Goal: Register for event/course

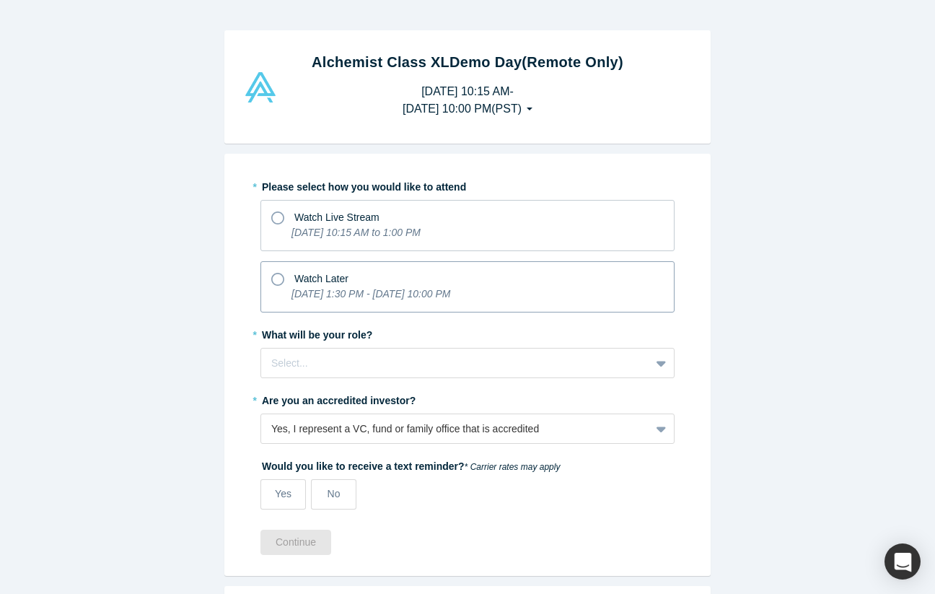
click at [330, 282] on span "Watch Later" at bounding box center [321, 279] width 54 height 12
click at [0, 0] on input "Watch Later [DATE] 1:30 PM - [DATE] 10:00 PM" at bounding box center [0, 0] width 0 height 0
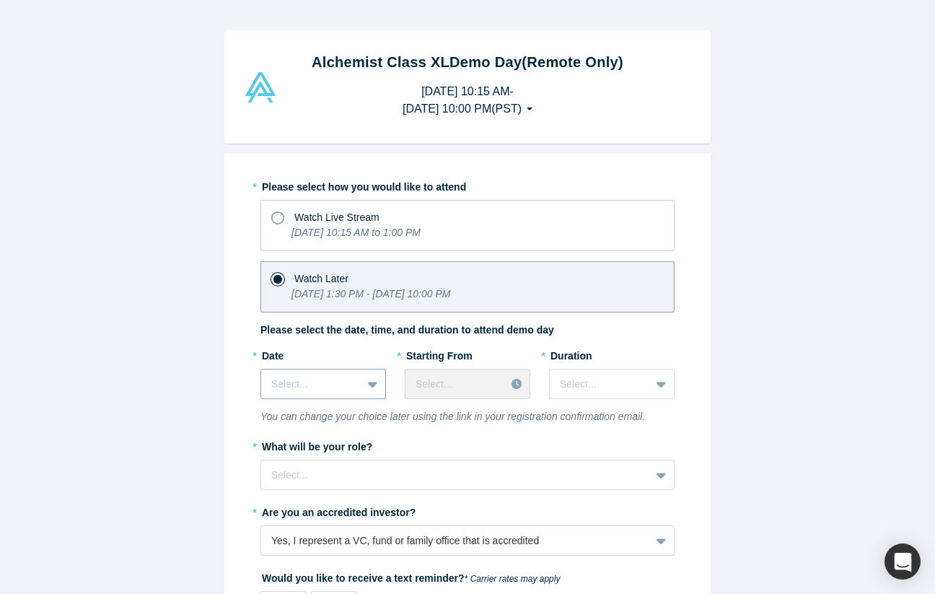
click at [354, 387] on div "Select..." at bounding box center [322, 384] width 125 height 30
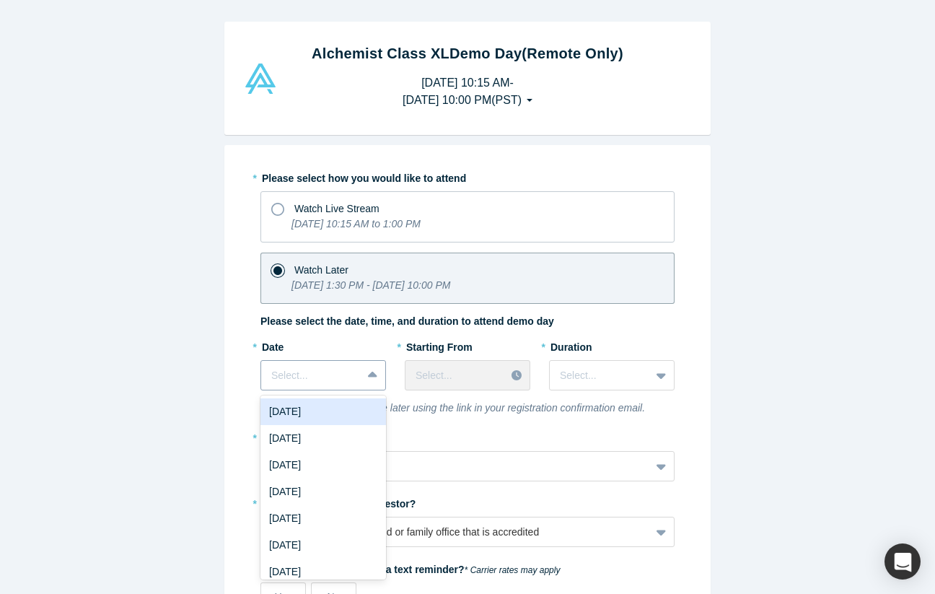
scroll to position [9, 0]
click at [295, 413] on div "[DATE]" at bounding box center [322, 411] width 125 height 27
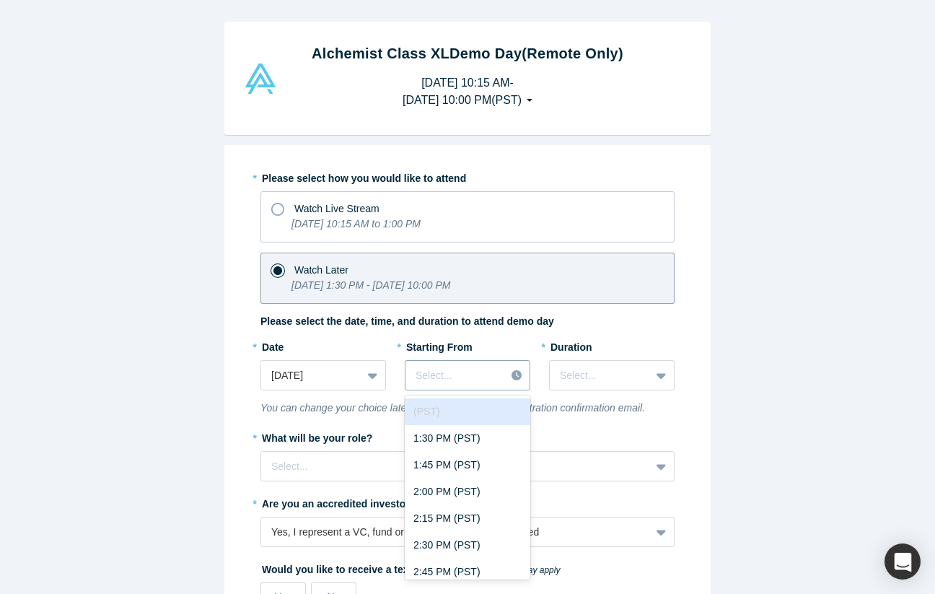
scroll to position [32, 0]
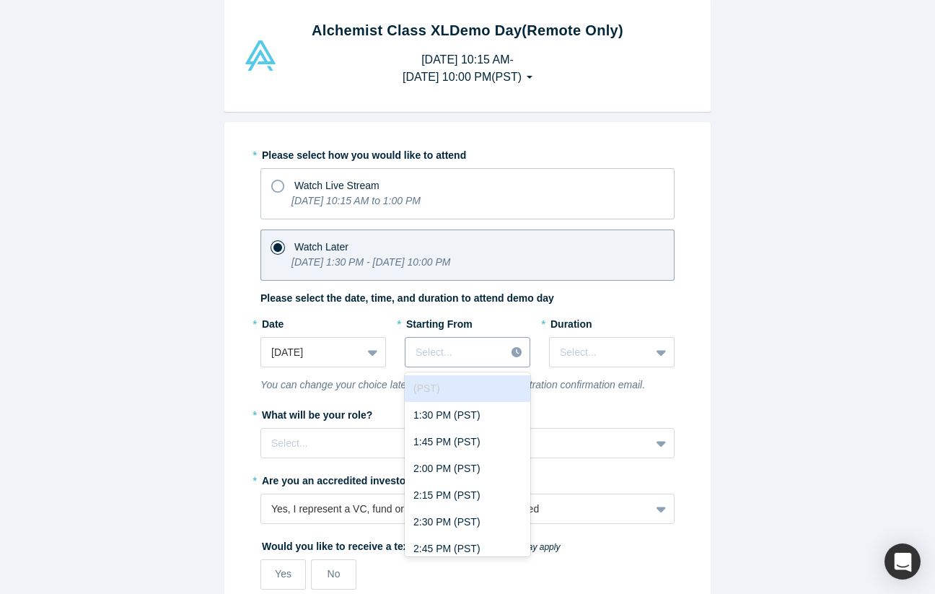
click at [485, 367] on div "(PST) disabled, 1 of 43. 43 results available. Use Up and Down to choose option…" at bounding box center [467, 352] width 125 height 30
click at [431, 321] on label "* Starting From" at bounding box center [439, 321] width 68 height 20
click at [454, 347] on div at bounding box center [455, 352] width 78 height 18
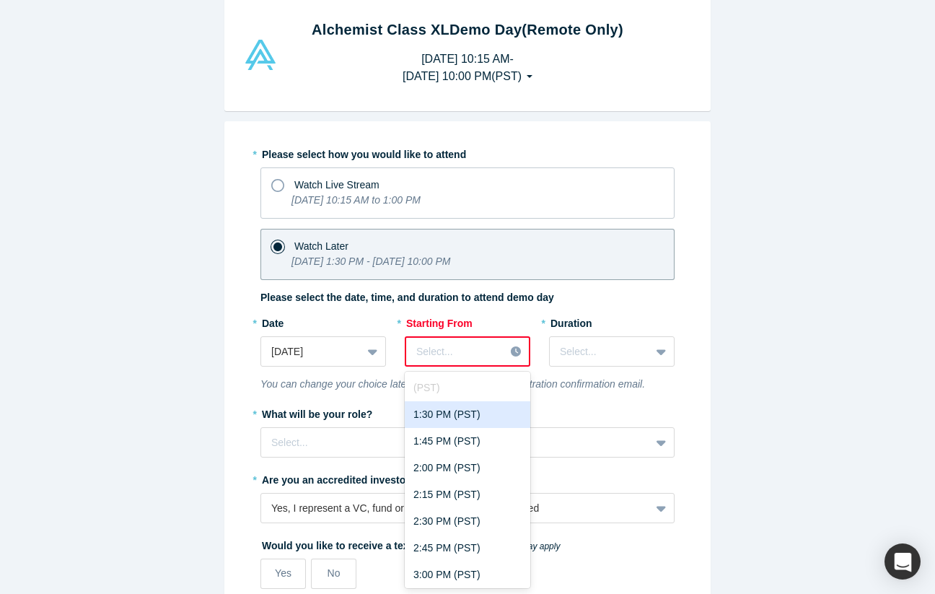
click at [454, 415] on div "1:30 PM (PST)" at bounding box center [467, 414] width 125 height 27
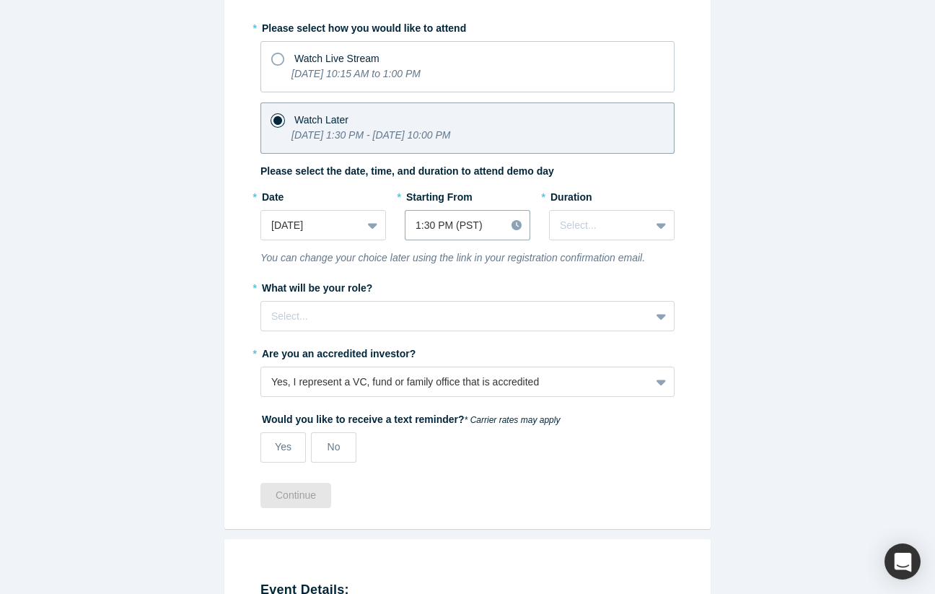
scroll to position [118, 0]
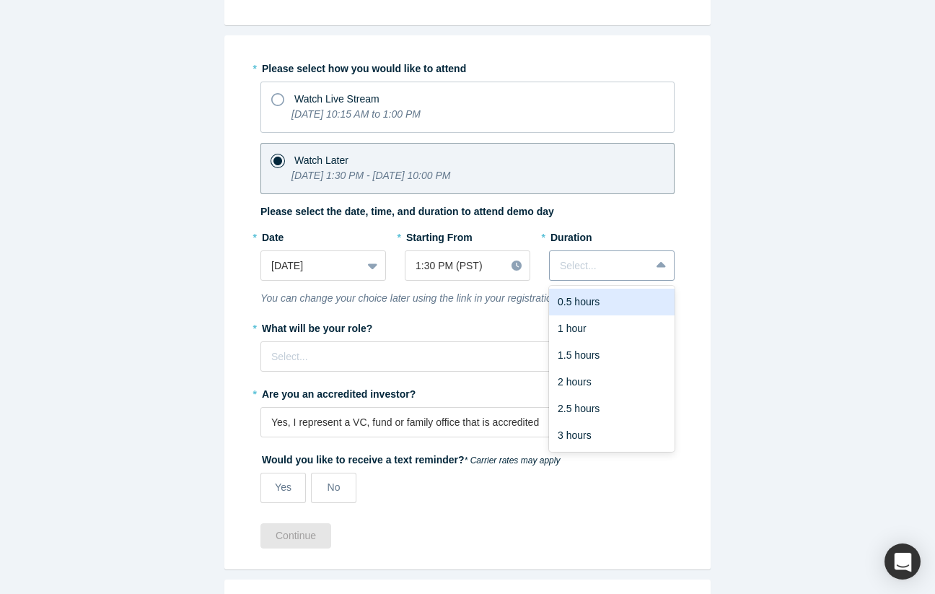
click at [634, 267] on div at bounding box center [600, 266] width 80 height 18
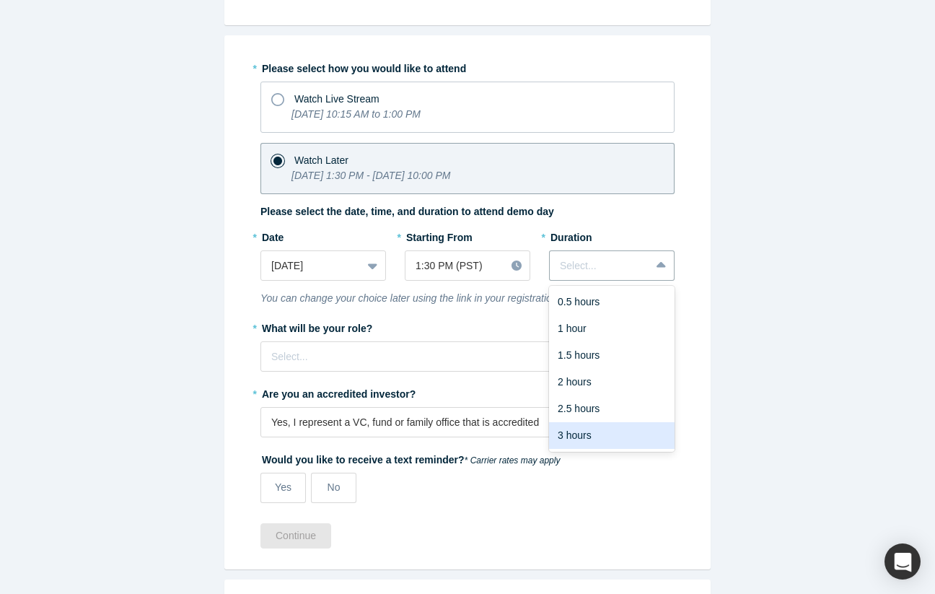
click at [606, 437] on div "3 hours" at bounding box center [611, 435] width 125 height 27
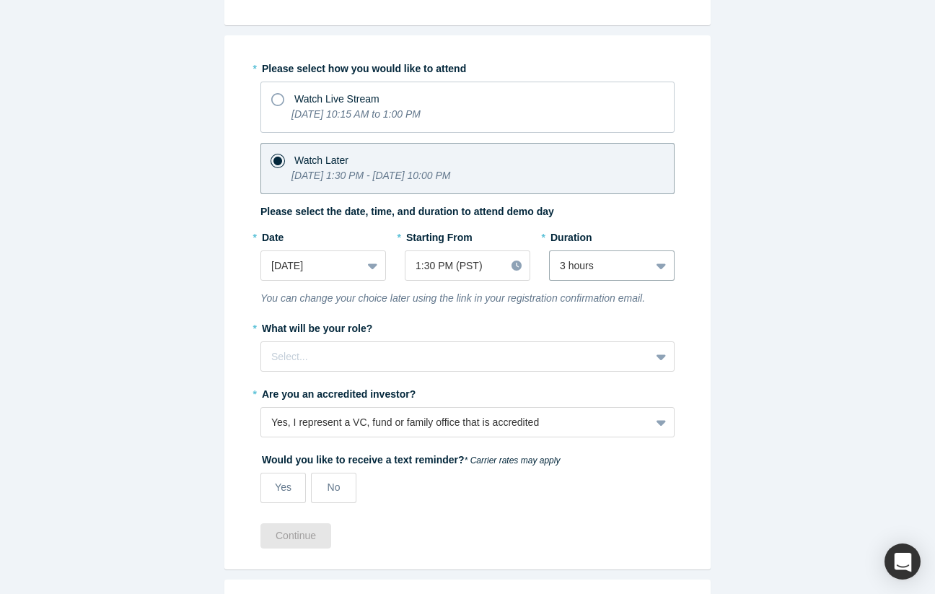
click at [705, 415] on div "* Please select how you would like to attend Watch Live Stream [DATE] 10:15 AM …" at bounding box center [467, 302] width 486 height 534
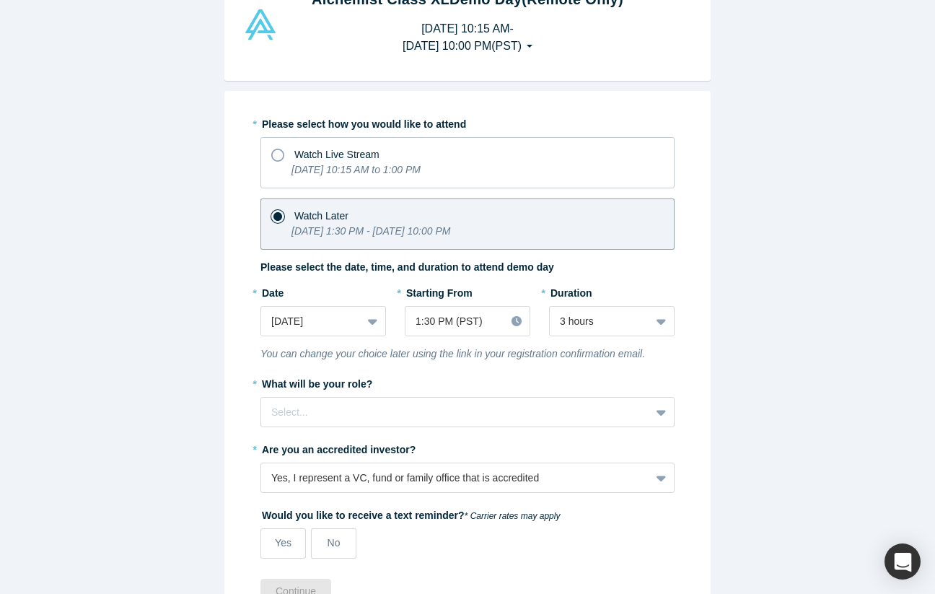
scroll to position [0, 0]
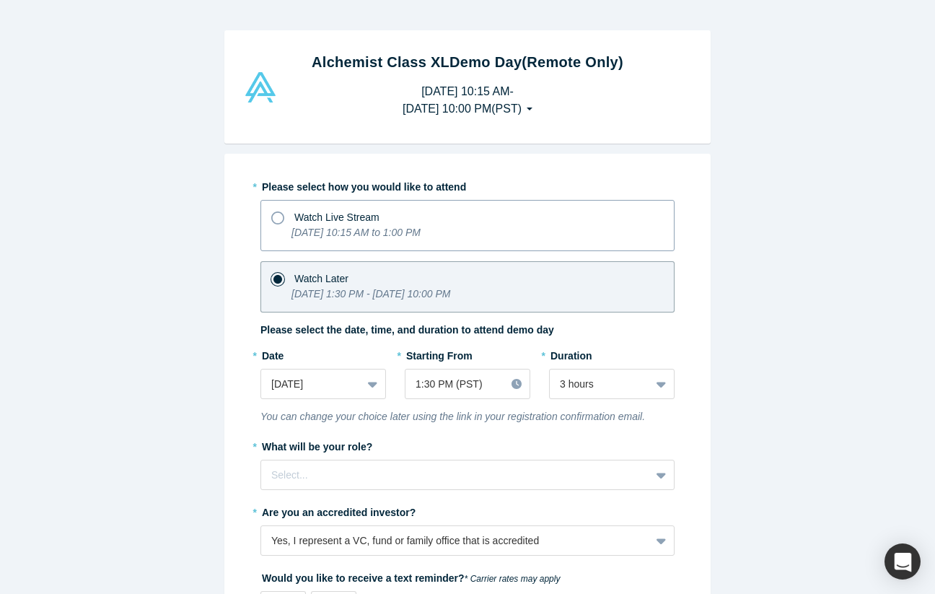
click at [278, 216] on icon at bounding box center [277, 217] width 13 height 13
click at [0, 0] on input "Watch Live Stream [DATE] 10:15 AM to 1:00 PM" at bounding box center [0, 0] width 0 height 0
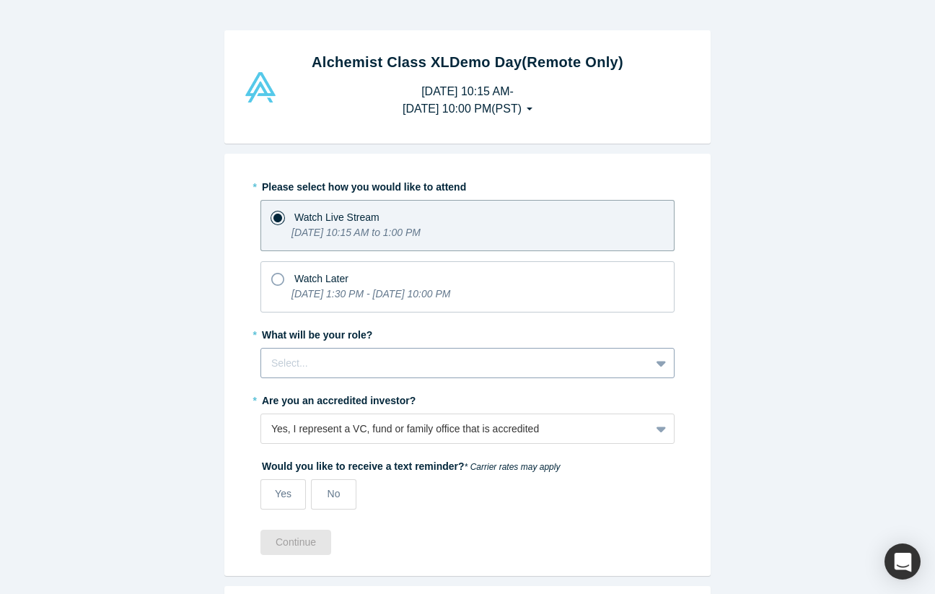
click at [659, 367] on icon at bounding box center [660, 363] width 9 height 14
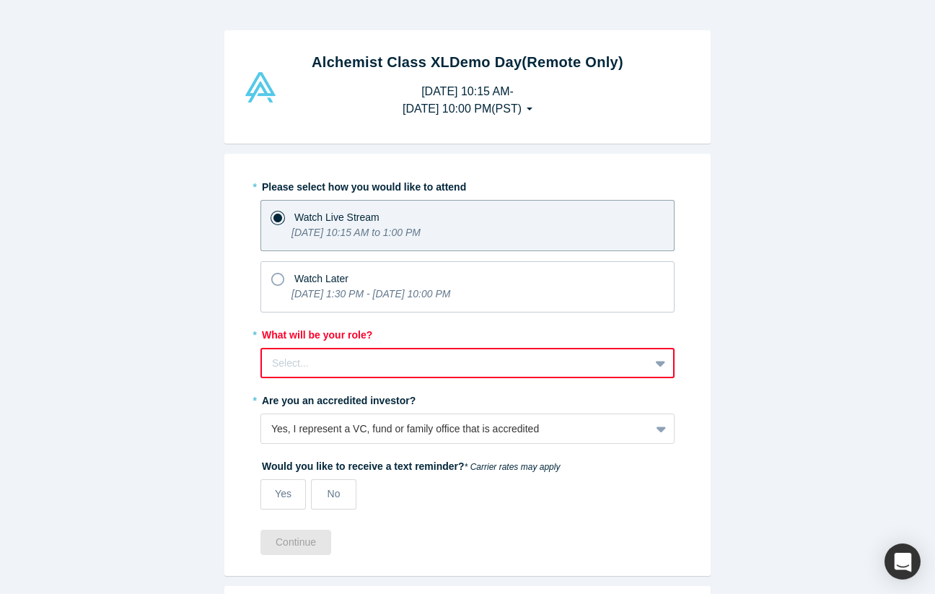
click at [739, 365] on div "Alchemist Class XL Demo Day (Remote Only) [DATE] 10:15 AM - [DATE] 10:00 PM ( P…" at bounding box center [467, 297] width 935 height 594
click at [279, 278] on icon at bounding box center [277, 279] width 13 height 13
click at [0, 0] on input "Watch Later [DATE] 1:30 PM - [DATE] 10:00 PM" at bounding box center [0, 0] width 0 height 0
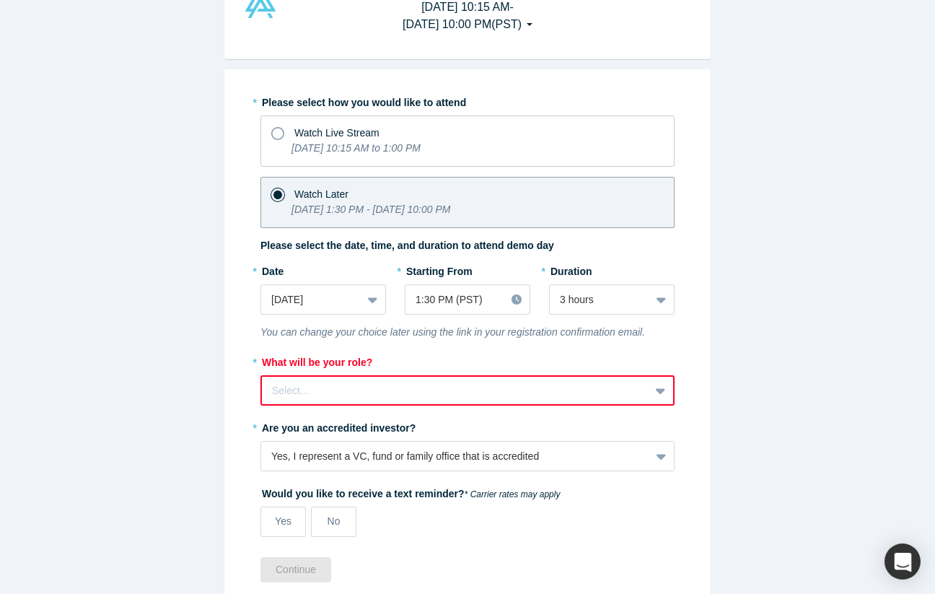
scroll to position [89, 0]
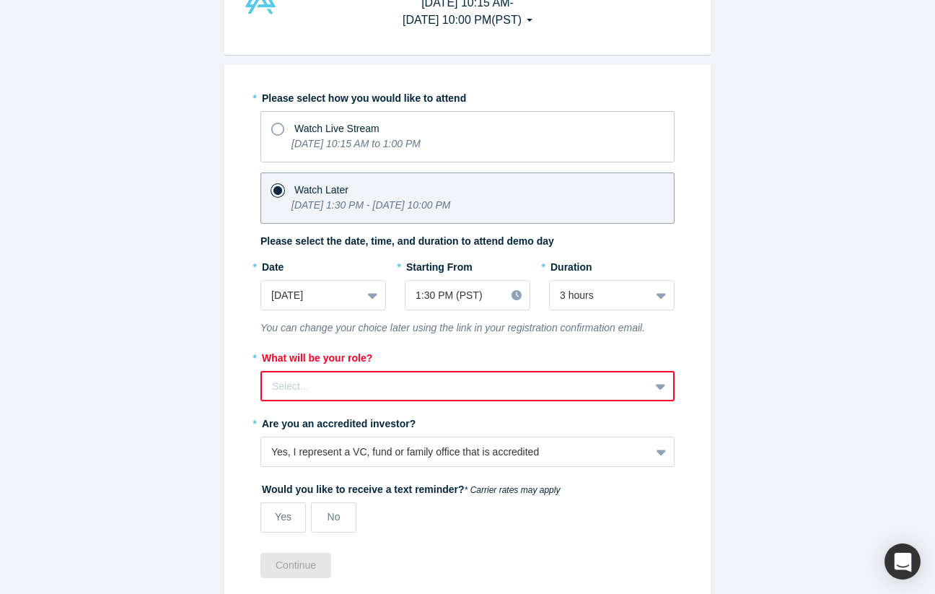
click at [442, 384] on div at bounding box center [455, 386] width 367 height 18
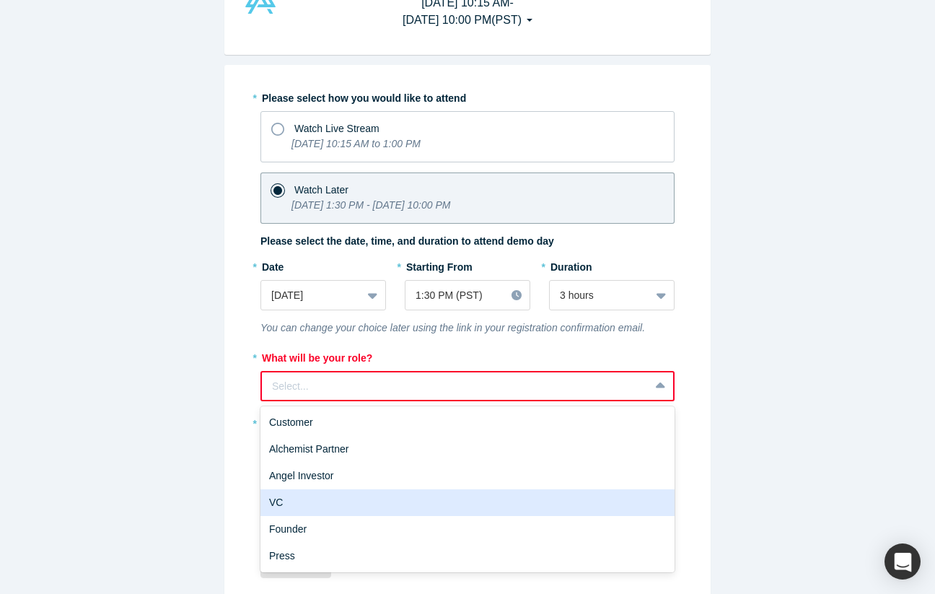
click at [387, 501] on div "VC" at bounding box center [467, 502] width 414 height 27
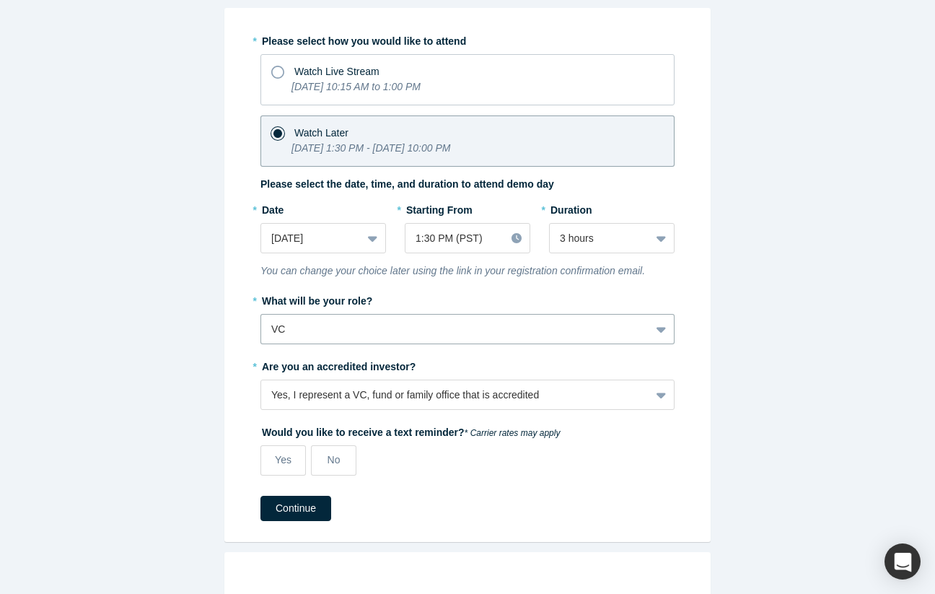
scroll to position [193, 0]
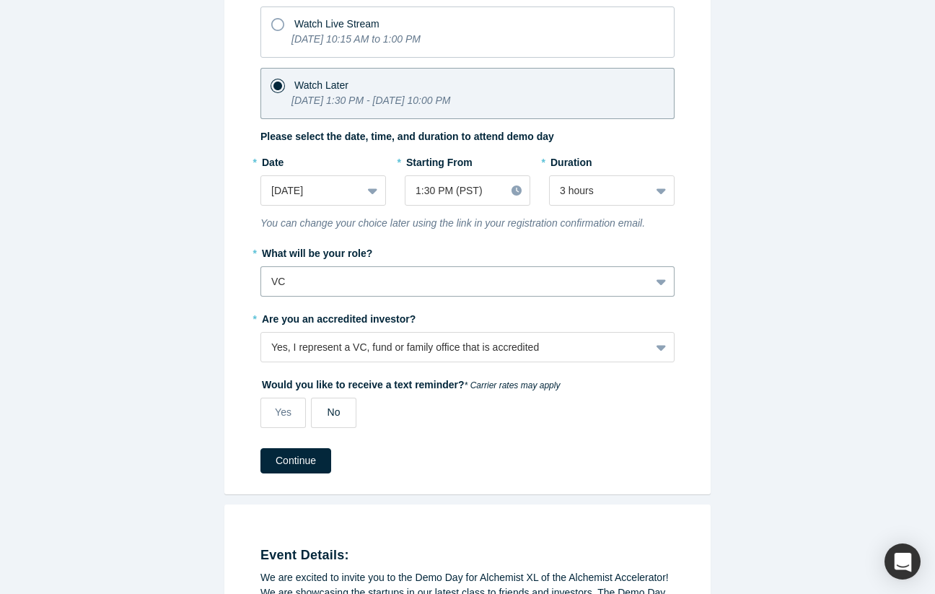
click at [332, 422] on label "No" at bounding box center [333, 412] width 45 height 30
click at [0, 0] on input "No" at bounding box center [0, 0] width 0 height 0
click at [307, 414] on div "Yes No" at bounding box center [415, 412] width 311 height 30
click at [286, 413] on span "Yes" at bounding box center [283, 412] width 17 height 12
click at [0, 0] on input "Yes" at bounding box center [0, 0] width 0 height 0
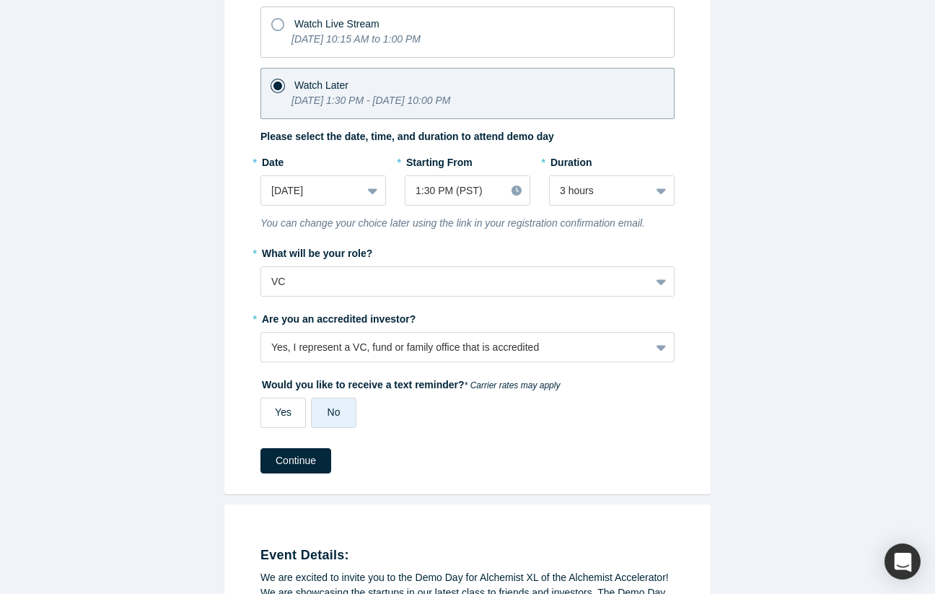
select select "US"
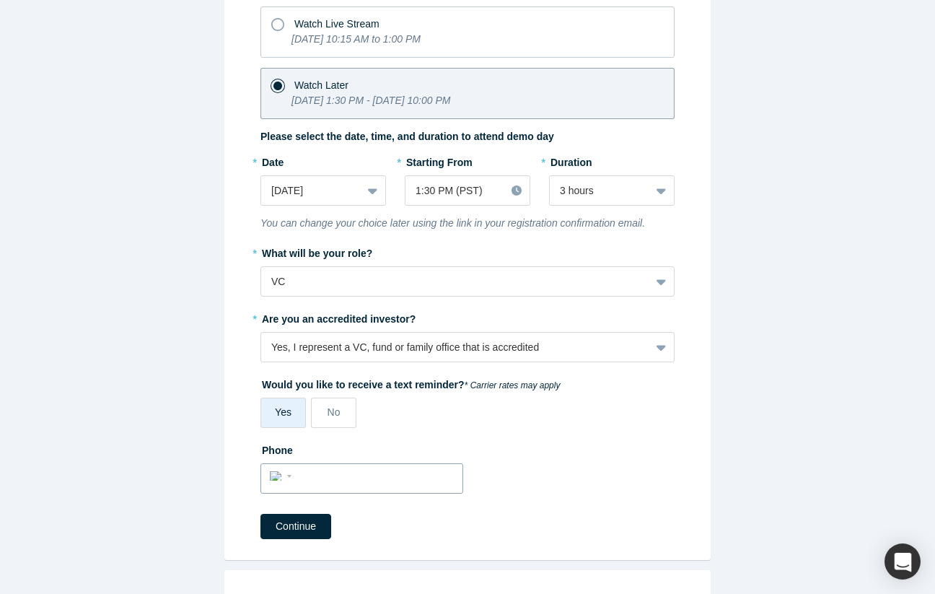
click at [314, 478] on input "tel" at bounding box center [375, 476] width 158 height 21
type input "[PHONE_NUMBER]"
click at [612, 477] on div "Phone International [GEOGRAPHIC_DATA] [GEOGRAPHIC_DATA] [GEOGRAPHIC_DATA] [GEOG…" at bounding box center [467, 471] width 414 height 66
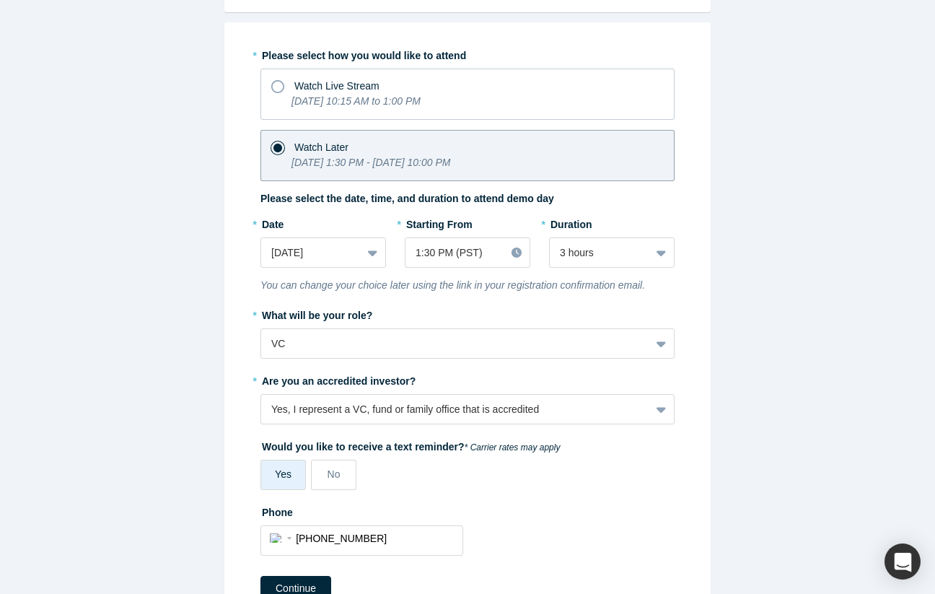
scroll to position [260, 0]
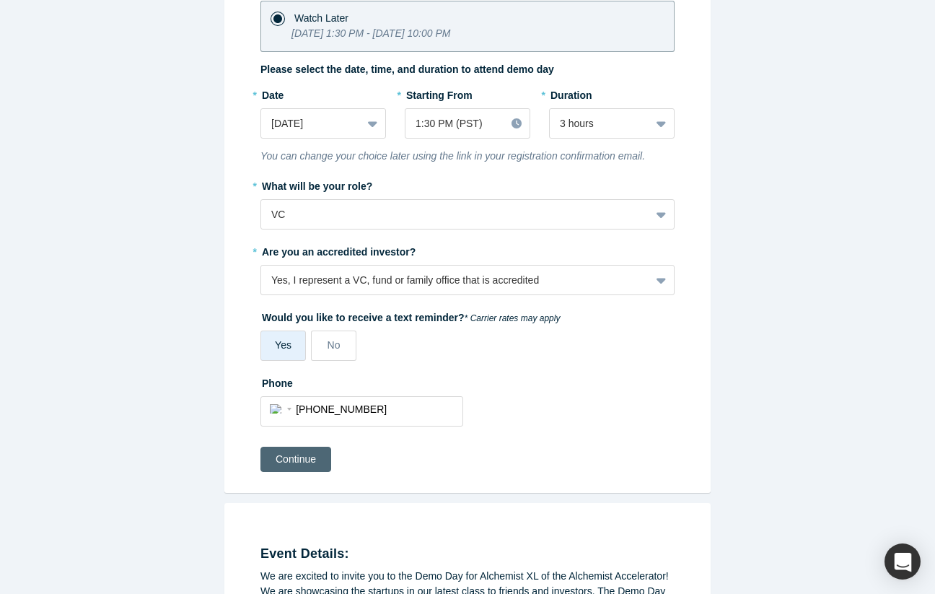
click at [300, 462] on button "Continue" at bounding box center [295, 458] width 71 height 25
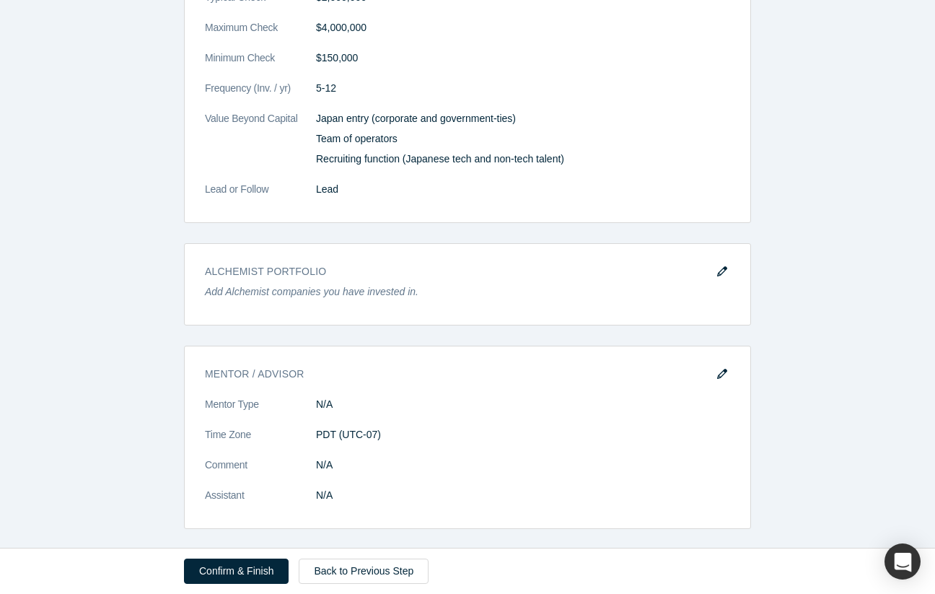
scroll to position [1343, 0]
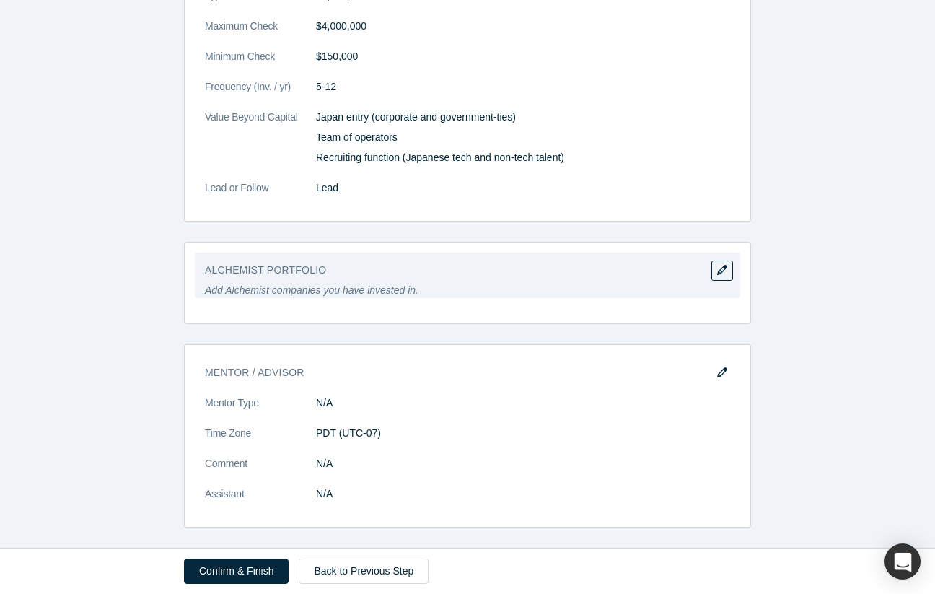
click at [607, 290] on p "Add Alchemist companies you have invested in." at bounding box center [467, 290] width 525 height 15
click at [723, 270] on icon "button" at bounding box center [722, 270] width 10 height 10
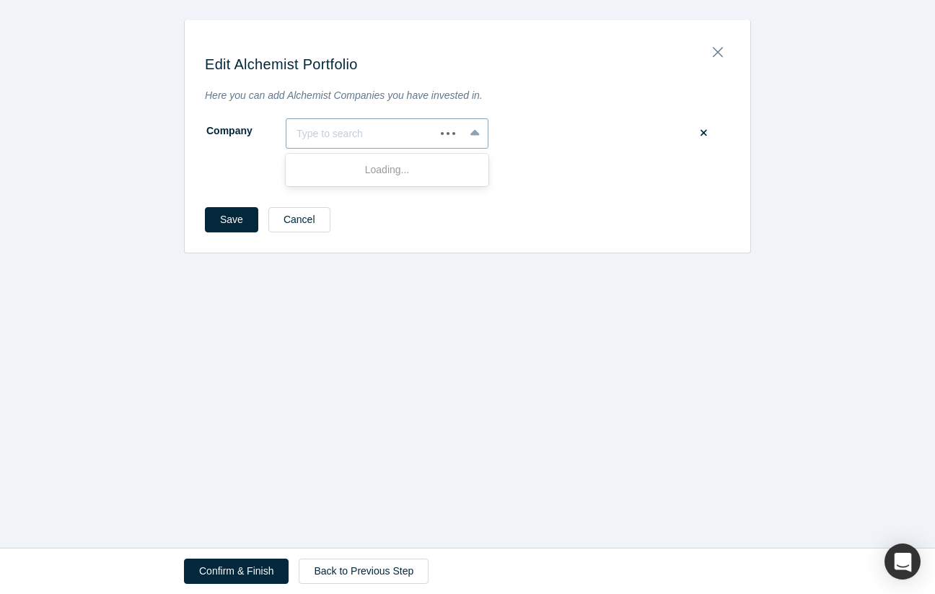
click at [366, 134] on div at bounding box center [360, 134] width 128 height 18
type input "Glidely"
click at [341, 173] on div "Glidely" at bounding box center [387, 170] width 203 height 27
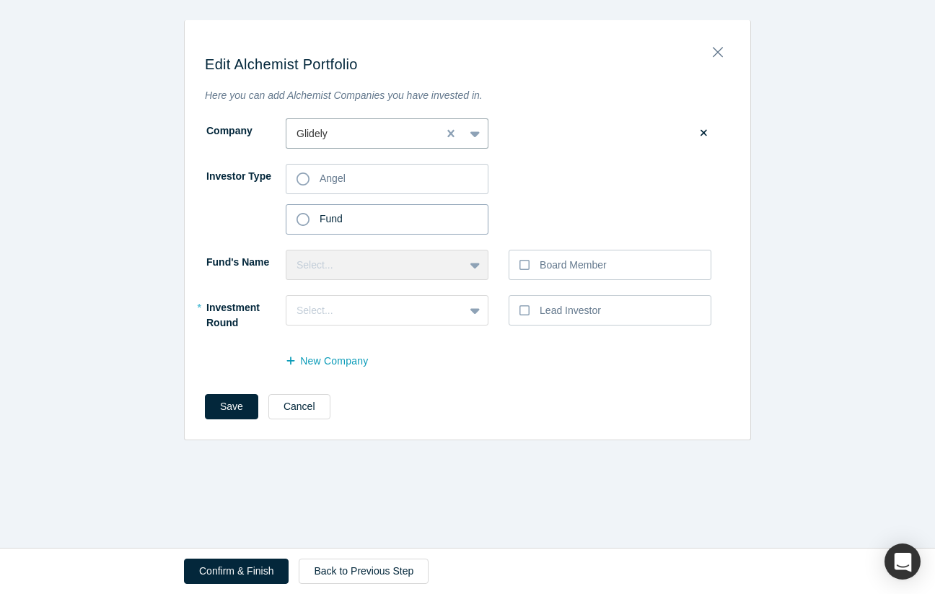
click at [299, 221] on icon at bounding box center [302, 219] width 13 height 13
click at [0, 0] on input "Fund" at bounding box center [0, 0] width 0 height 0
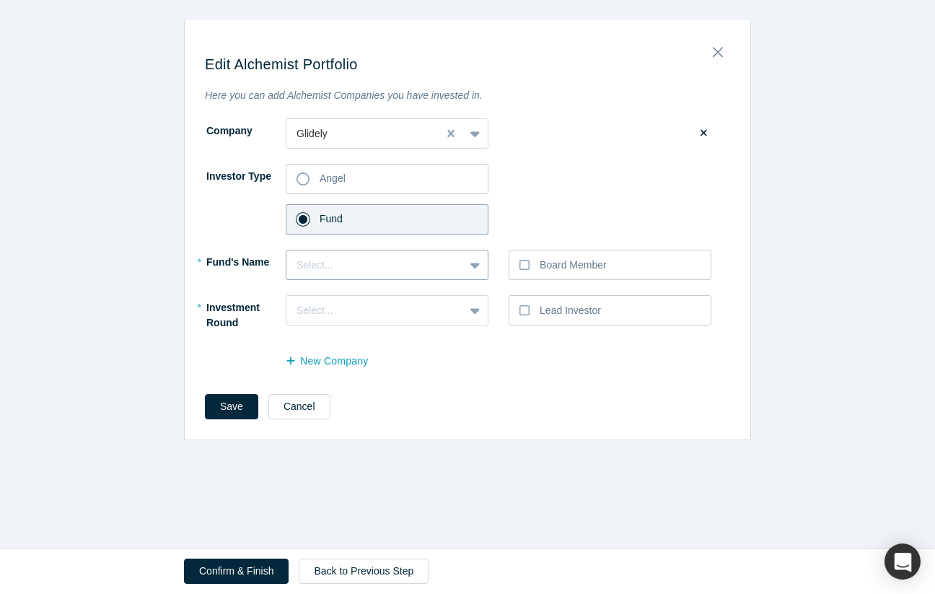
click at [446, 267] on div "Select..." at bounding box center [374, 264] width 157 height 15
click at [410, 297] on div "Delight Ventures" at bounding box center [387, 301] width 203 height 27
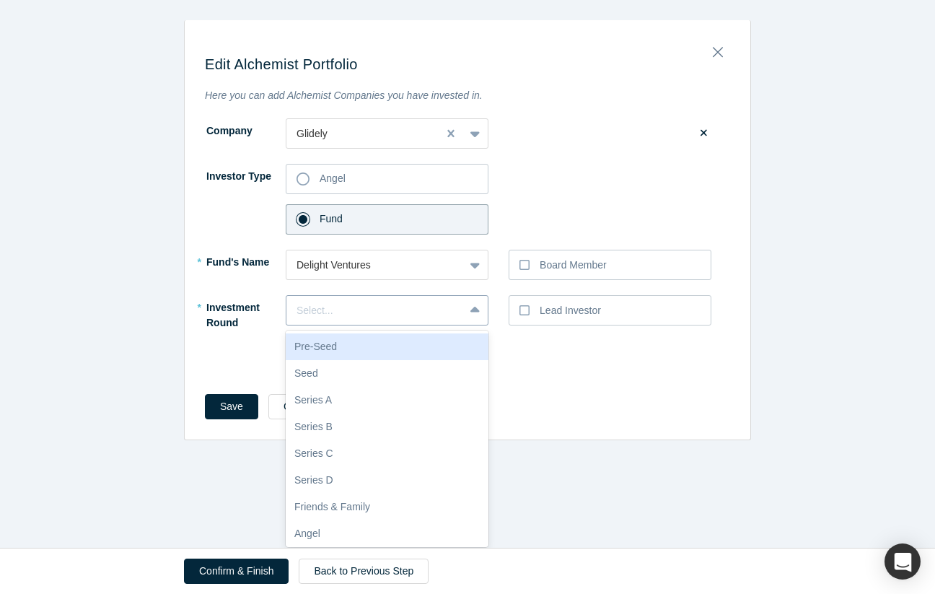
click at [462, 317] on div "Select..." at bounding box center [374, 311] width 177 height 24
click at [418, 351] on div "Pre-Seed" at bounding box center [387, 346] width 203 height 27
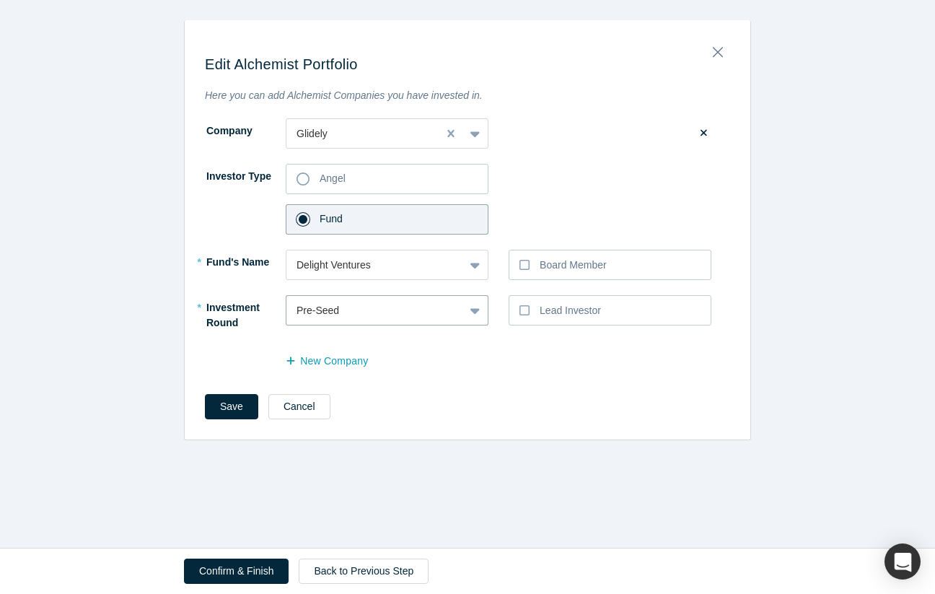
click at [512, 399] on div "Save Cancel" at bounding box center [467, 411] width 525 height 35
click at [222, 411] on button "Save" at bounding box center [231, 406] width 53 height 25
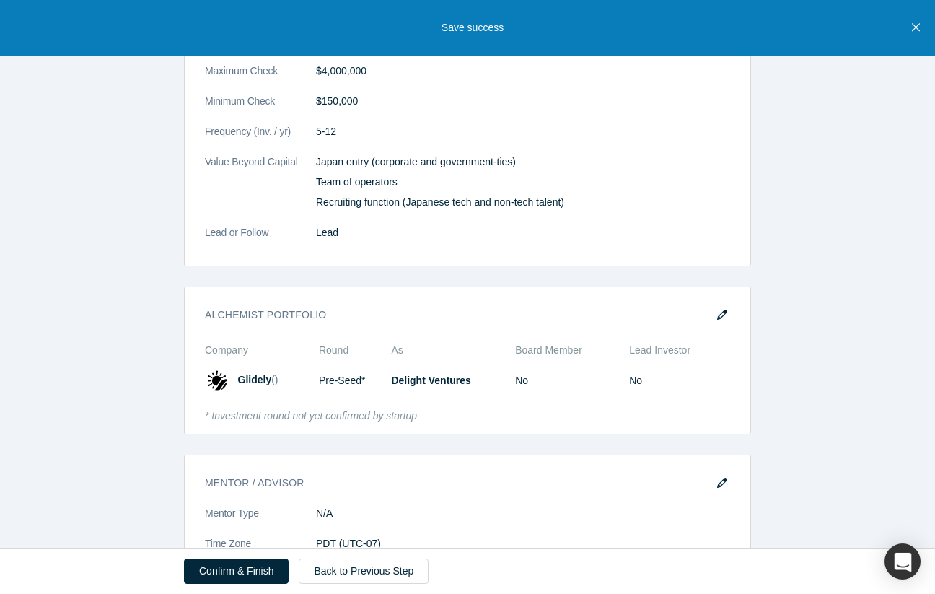
scroll to position [1409, 0]
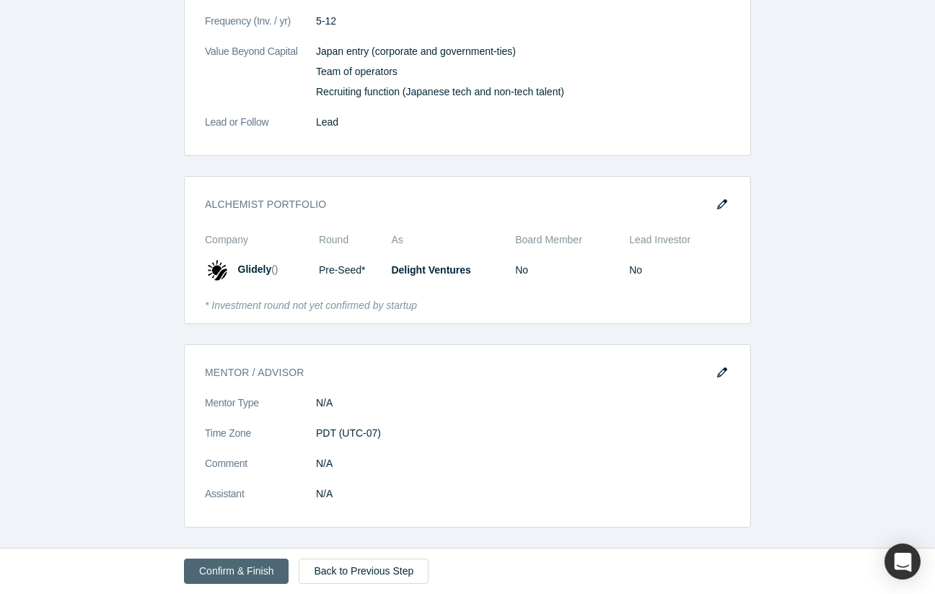
click at [245, 576] on button "Confirm & Finish" at bounding box center [236, 570] width 105 height 25
